Goal: Register for event/course: Sign up to attend an event or enroll in a course

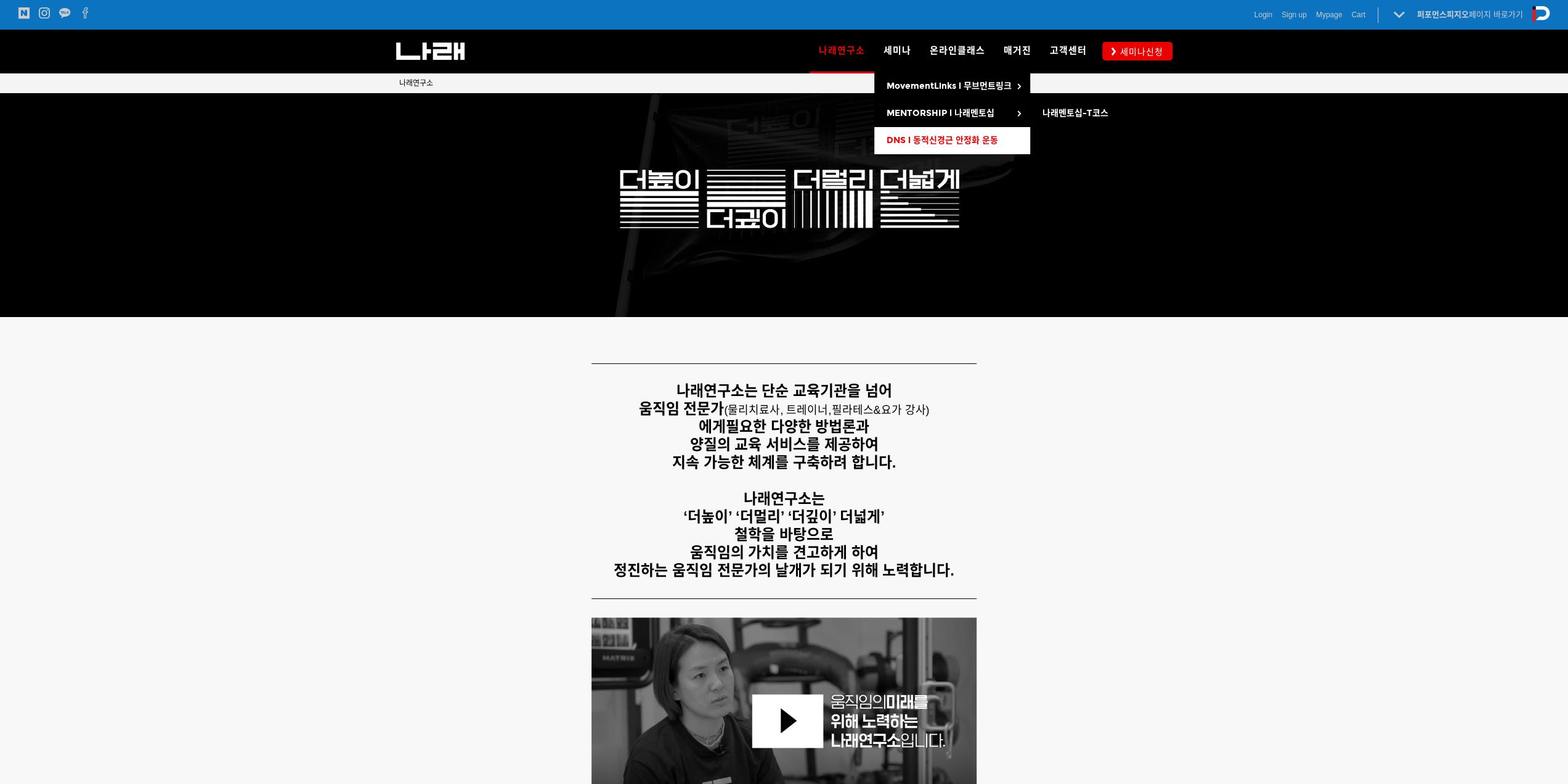
click at [919, 139] on span "DNS l 동적신경근 안정화 운동" at bounding box center [942, 140] width 111 height 10
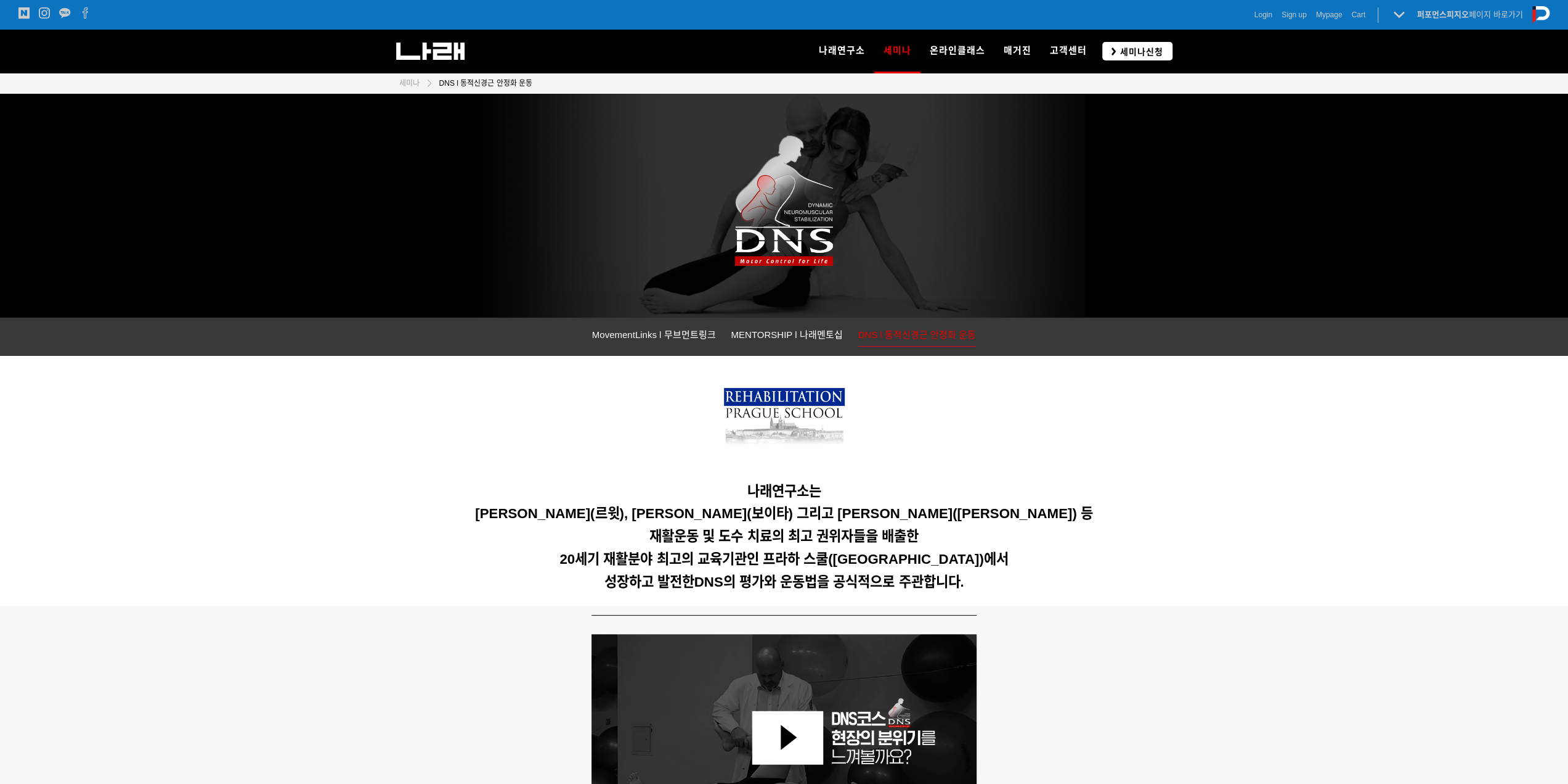
click at [1132, 51] on span "세미나신청" at bounding box center [1140, 51] width 47 height 13
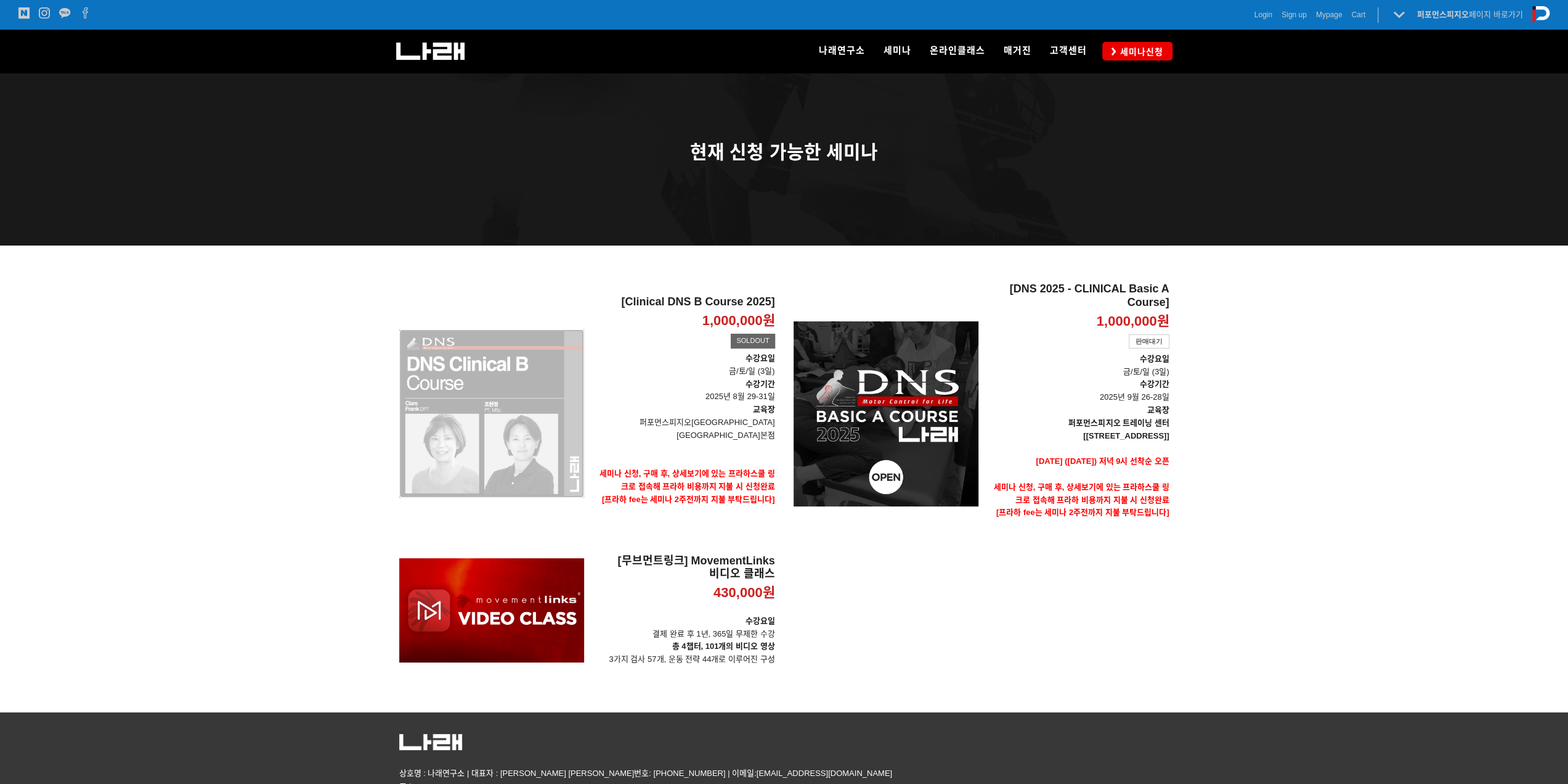
click at [499, 462] on div "[Clinical DNS B Course 2025] 1,000,000원 TIME SALE SOLDOUT" at bounding box center [491, 413] width 185 height 262
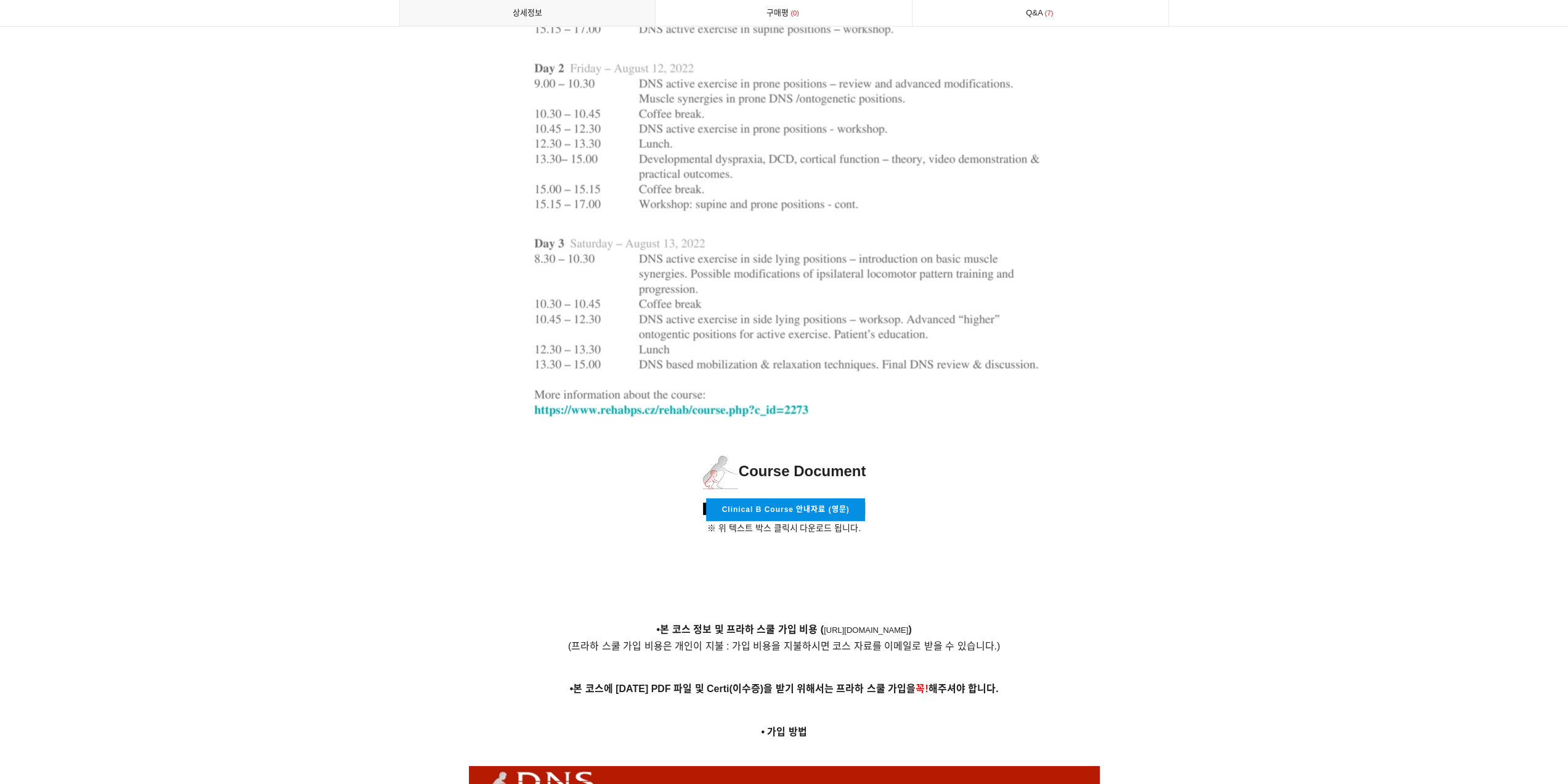
scroll to position [4008, 0]
